Goal: Find contact information: Find contact information

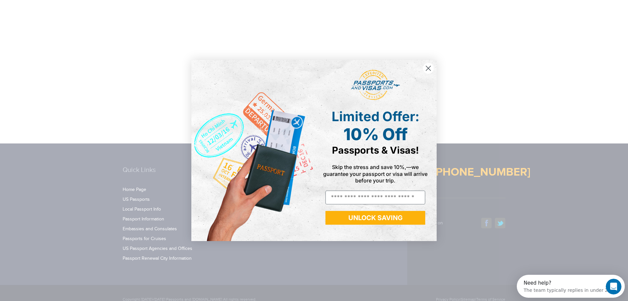
click at [425, 68] on circle "Close dialog" at bounding box center [428, 68] width 11 height 11
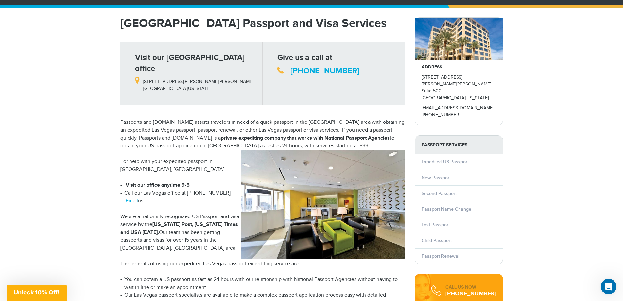
scroll to position [32, 0]
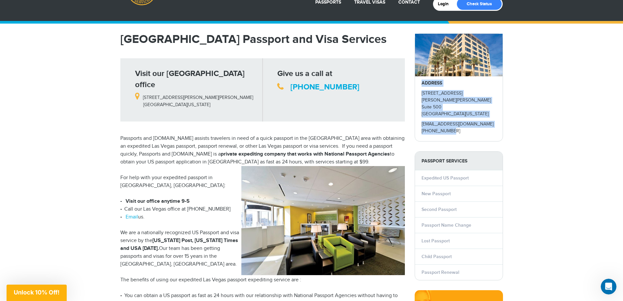
drag, startPoint x: 456, startPoint y: 126, endPoint x: 421, endPoint y: 85, distance: 53.7
click at [421, 85] on div "ADDRESS 3960 Howard Hughes Pkwy, Suite 500 Las Vegas, Nevada 89169 info@passpor…" at bounding box center [459, 108] width 88 height 65
copy div "ADDRESS 3960 Howard Hughes Pkwy, Suite 500 Las Vegas, Nevada 89169 info@passpor…"
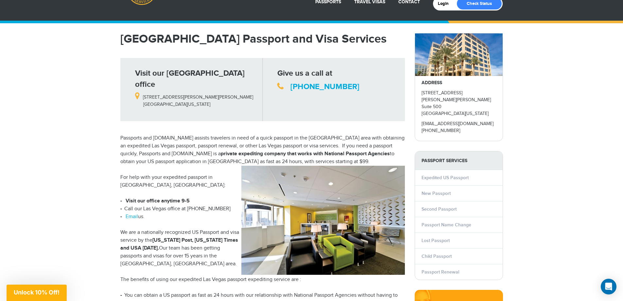
scroll to position [65, 0]
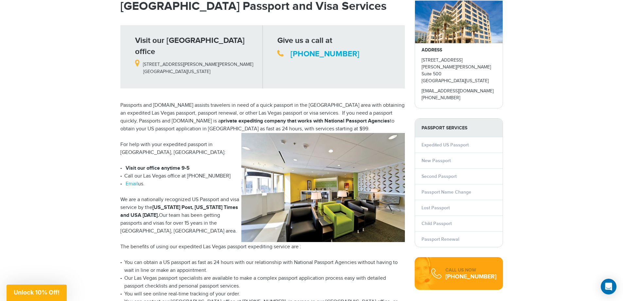
drag, startPoint x: 194, startPoint y: 157, endPoint x: 128, endPoint y: 158, distance: 66.4
click at [128, 164] on li "Visit our office anytime 9-5" at bounding box center [262, 168] width 284 height 8
copy strong "Visit our office anytime 9-5"
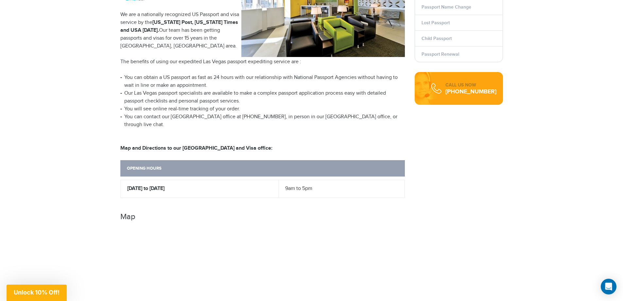
scroll to position [262, 0]
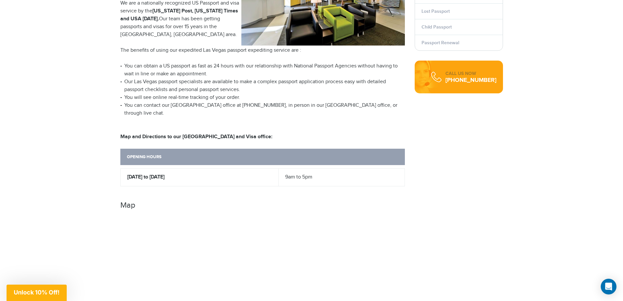
drag, startPoint x: 321, startPoint y: 159, endPoint x: 290, endPoint y: 157, distance: 31.7
click at [290, 168] on td "9am to 5pm" at bounding box center [342, 177] width 126 height 18
copy td "9am to 5pm"
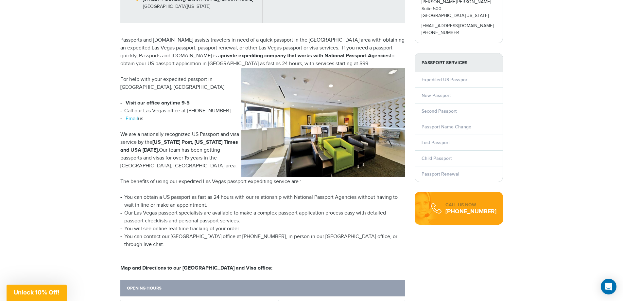
scroll to position [98, 0]
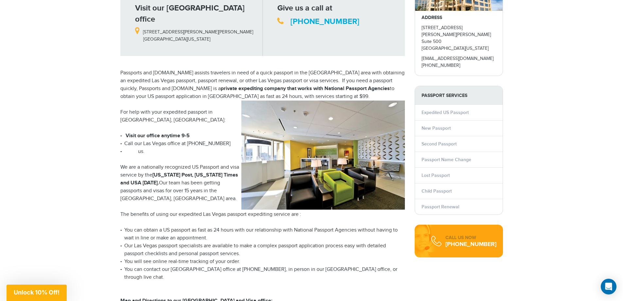
click at [129, 148] on link "Email" at bounding box center [132, 151] width 12 height 6
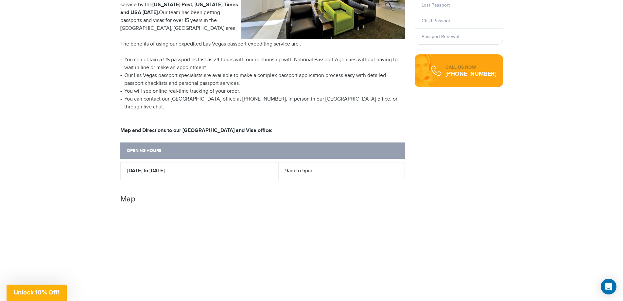
scroll to position [261, 0]
